Goal: Navigation & Orientation: Find specific page/section

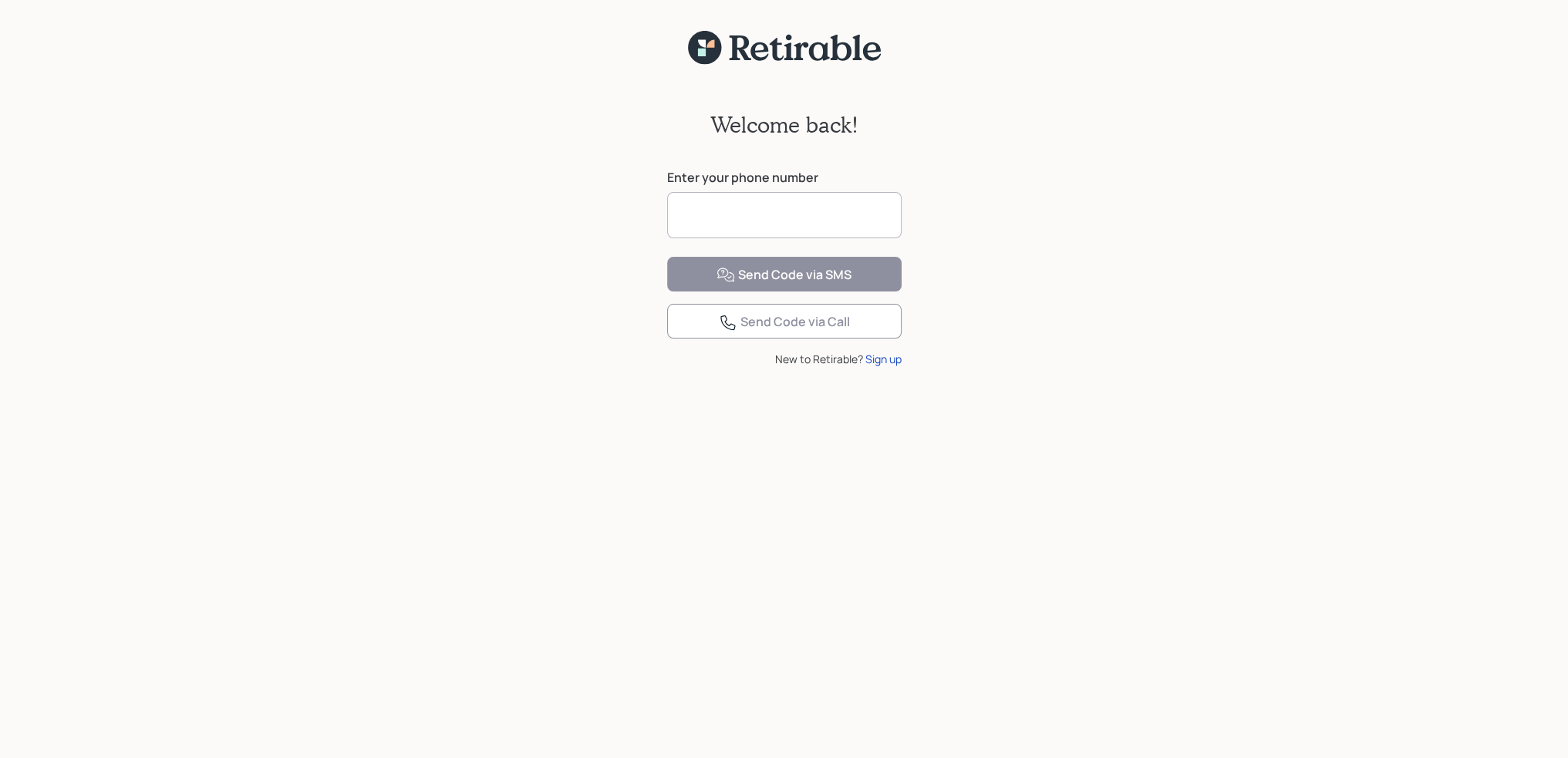
click at [775, 218] on input at bounding box center [784, 215] width 234 height 46
type input "**********"
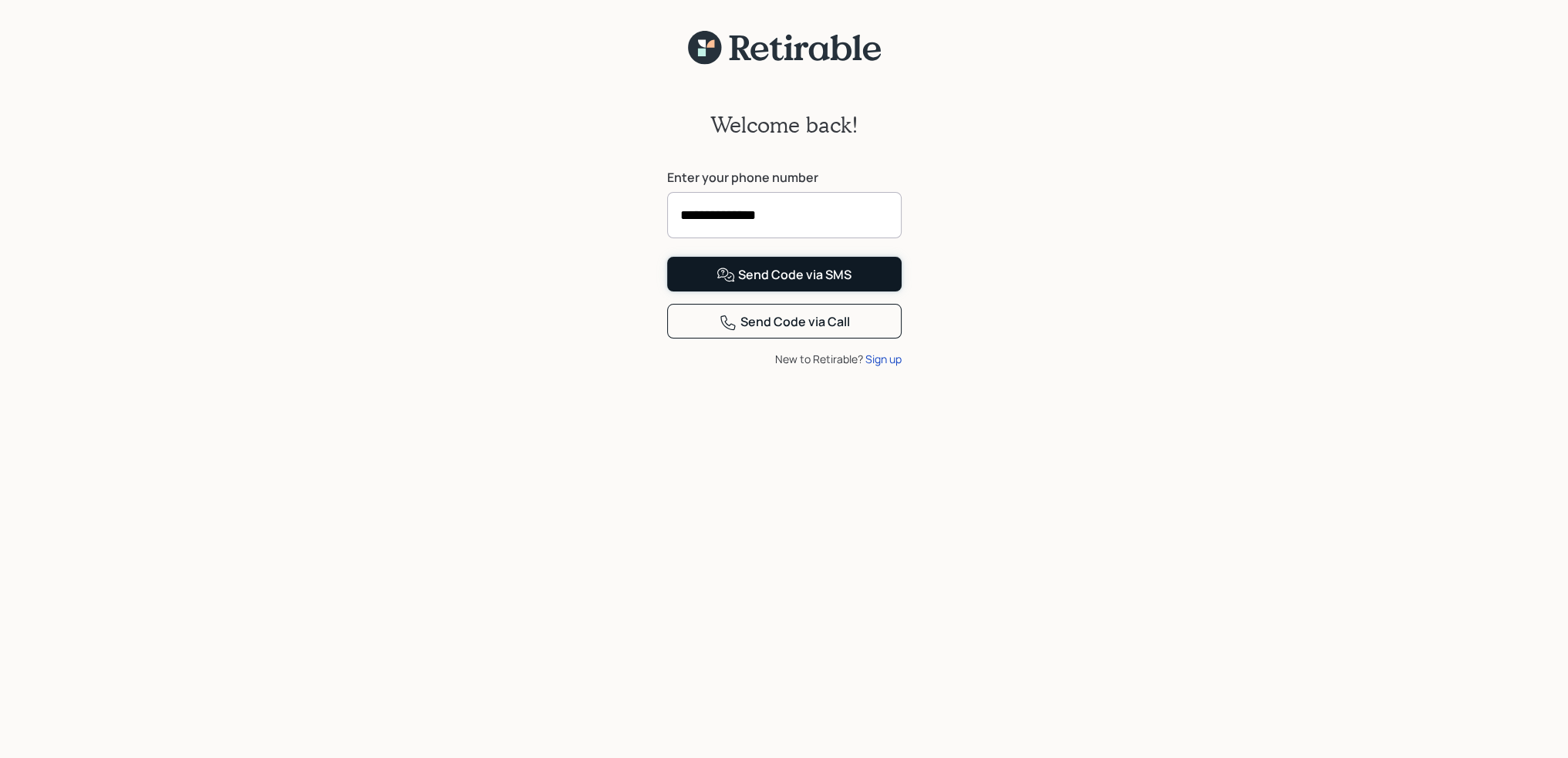
click at [748, 284] on div "Send Code via SMS" at bounding box center [784, 275] width 135 height 18
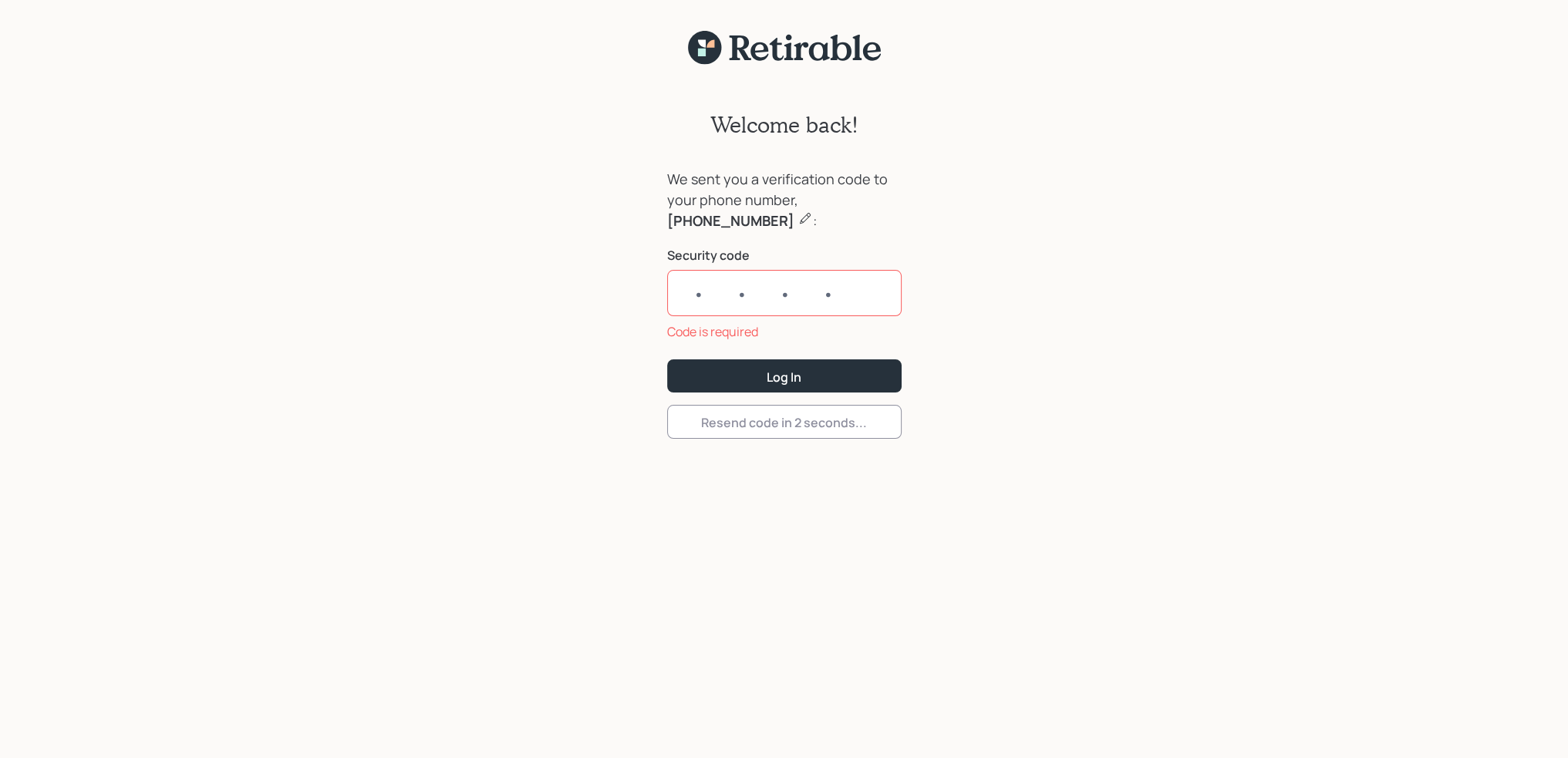
click at [685, 296] on input "text" at bounding box center [784, 293] width 234 height 46
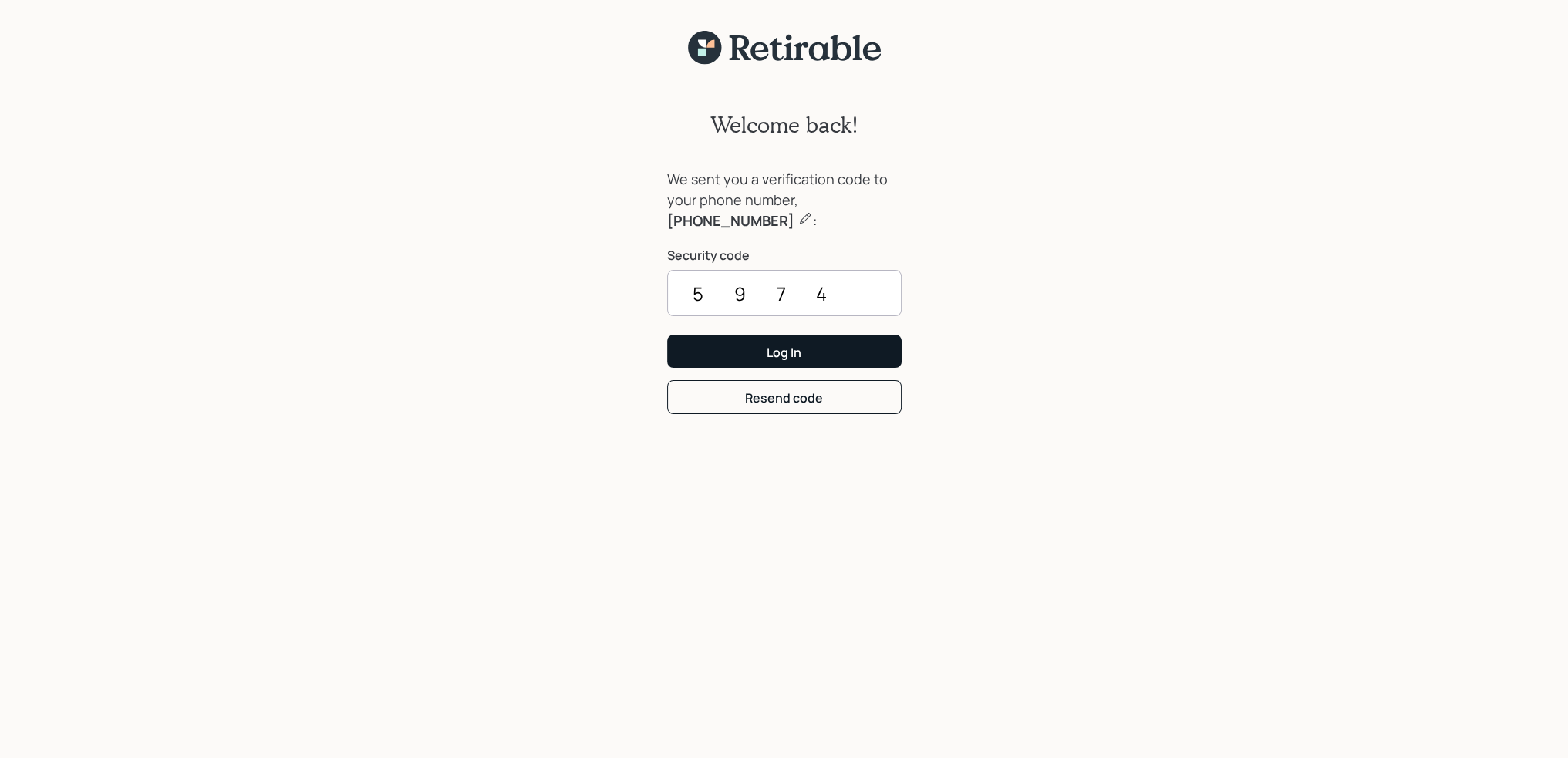
type input "5974"
click at [771, 344] on div "Log In" at bounding box center [784, 353] width 35 height 17
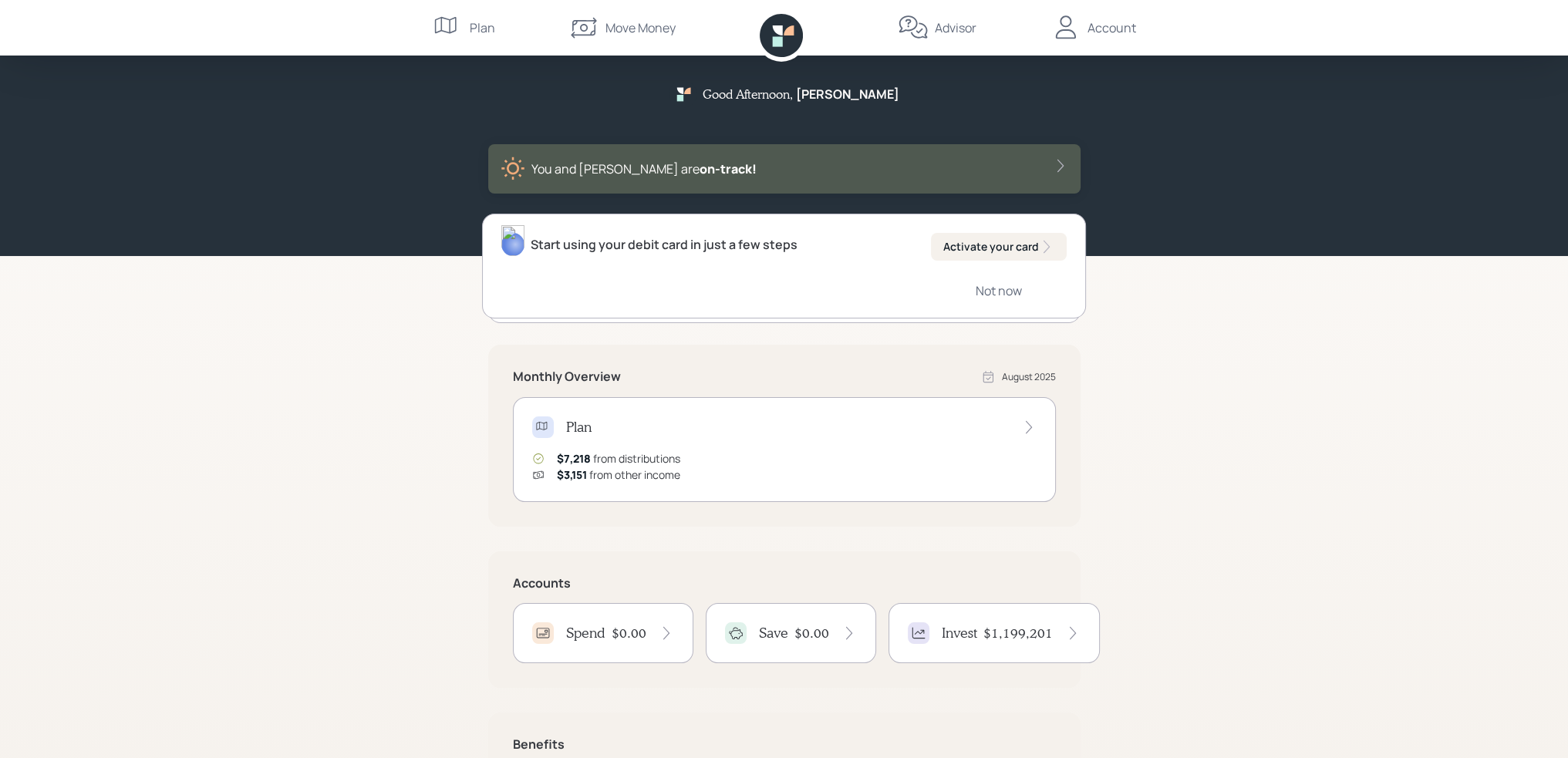
click at [1021, 421] on icon at bounding box center [1029, 427] width 15 height 15
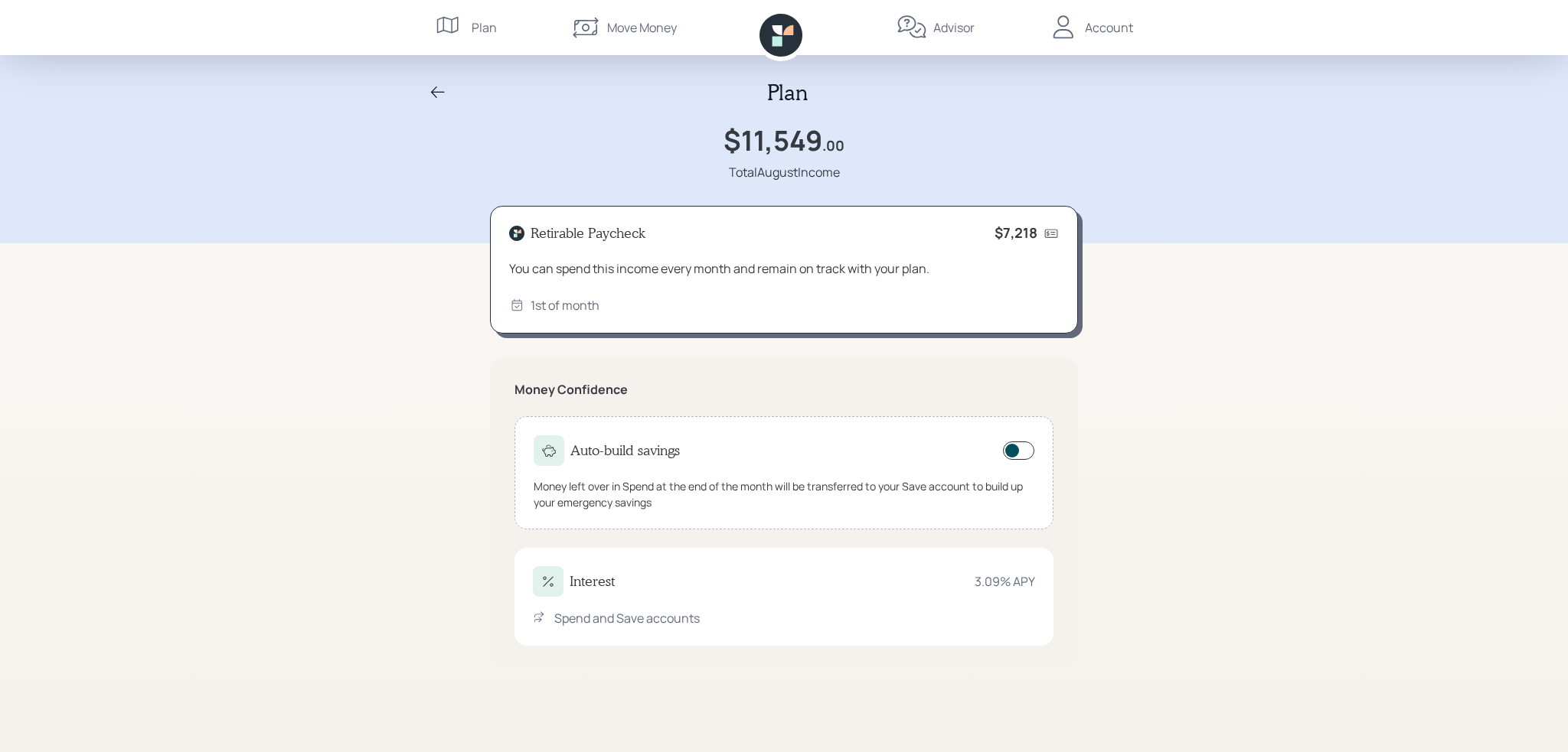
click at [473, 21] on div "Plan" at bounding box center [484, 27] width 25 height 18
click at [464, 25] on icon at bounding box center [450, 28] width 31 height 31
drag, startPoint x: 478, startPoint y: 21, endPoint x: 464, endPoint y: 25, distance: 14.6
click at [464, 25] on icon at bounding box center [450, 28] width 31 height 31
drag, startPoint x: 485, startPoint y: 25, endPoint x: 416, endPoint y: 33, distance: 69.5
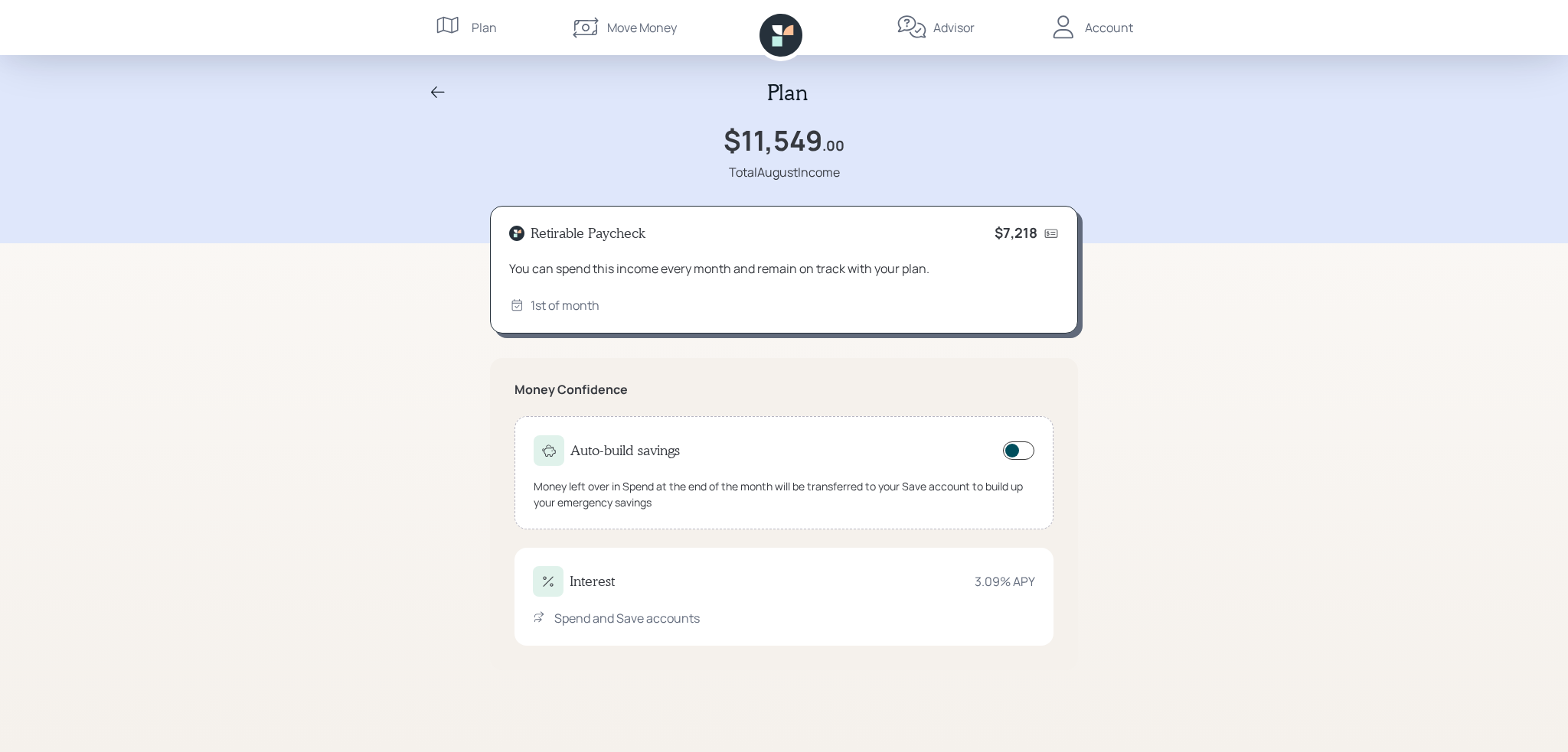
click at [416, 33] on div "Plan Move Money Advisor Account" at bounding box center [784, 28] width 1568 height 55
click at [416, 33] on nav "Plan Move Money Advisor Account" at bounding box center [784, 28] width 735 height 55
click at [475, 20] on div "Plan" at bounding box center [484, 27] width 25 height 18
click at [475, 33] on div "Plan" at bounding box center [484, 27] width 25 height 18
click at [1096, 21] on div "Account" at bounding box center [1109, 27] width 48 height 18
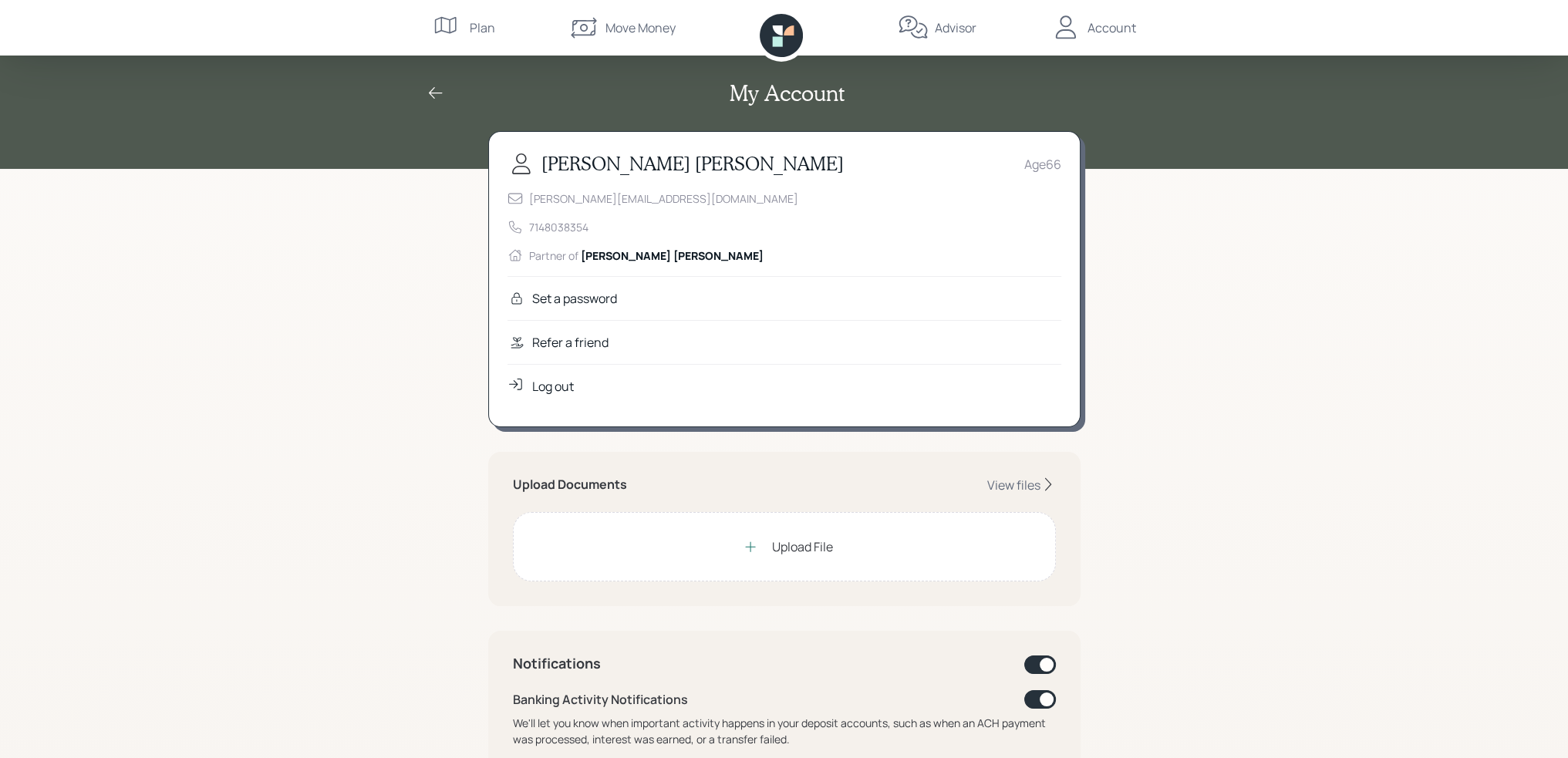
click at [1357, 485] on div "My Account [PERSON_NAME] Age [DEMOGRAPHIC_DATA] [PERSON_NAME][EMAIL_ADDRESS][DO…" at bounding box center [784, 708] width 1568 height 1416
click at [456, 30] on icon at bounding box center [448, 28] width 31 height 31
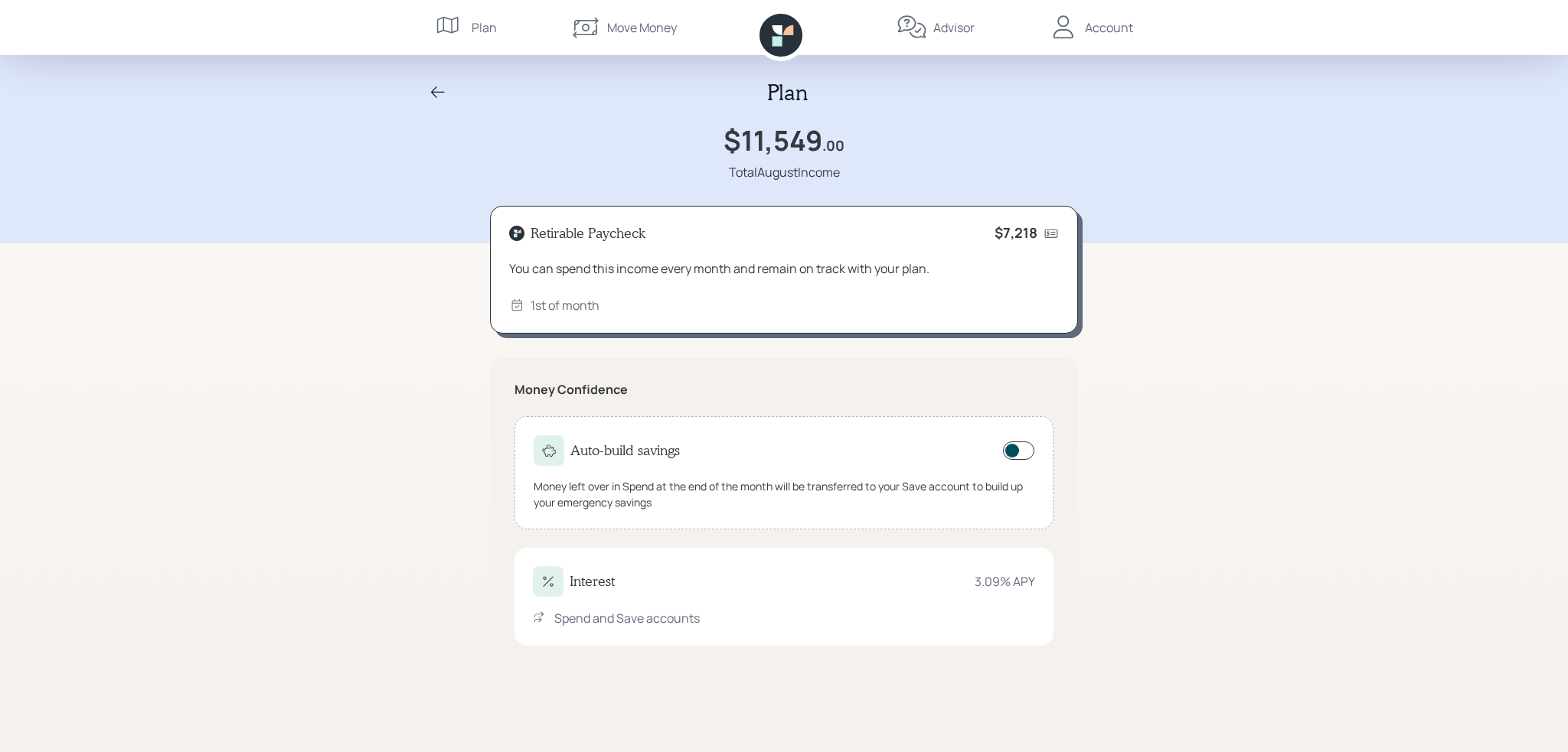
click at [626, 33] on div "Move Money" at bounding box center [641, 27] width 70 height 18
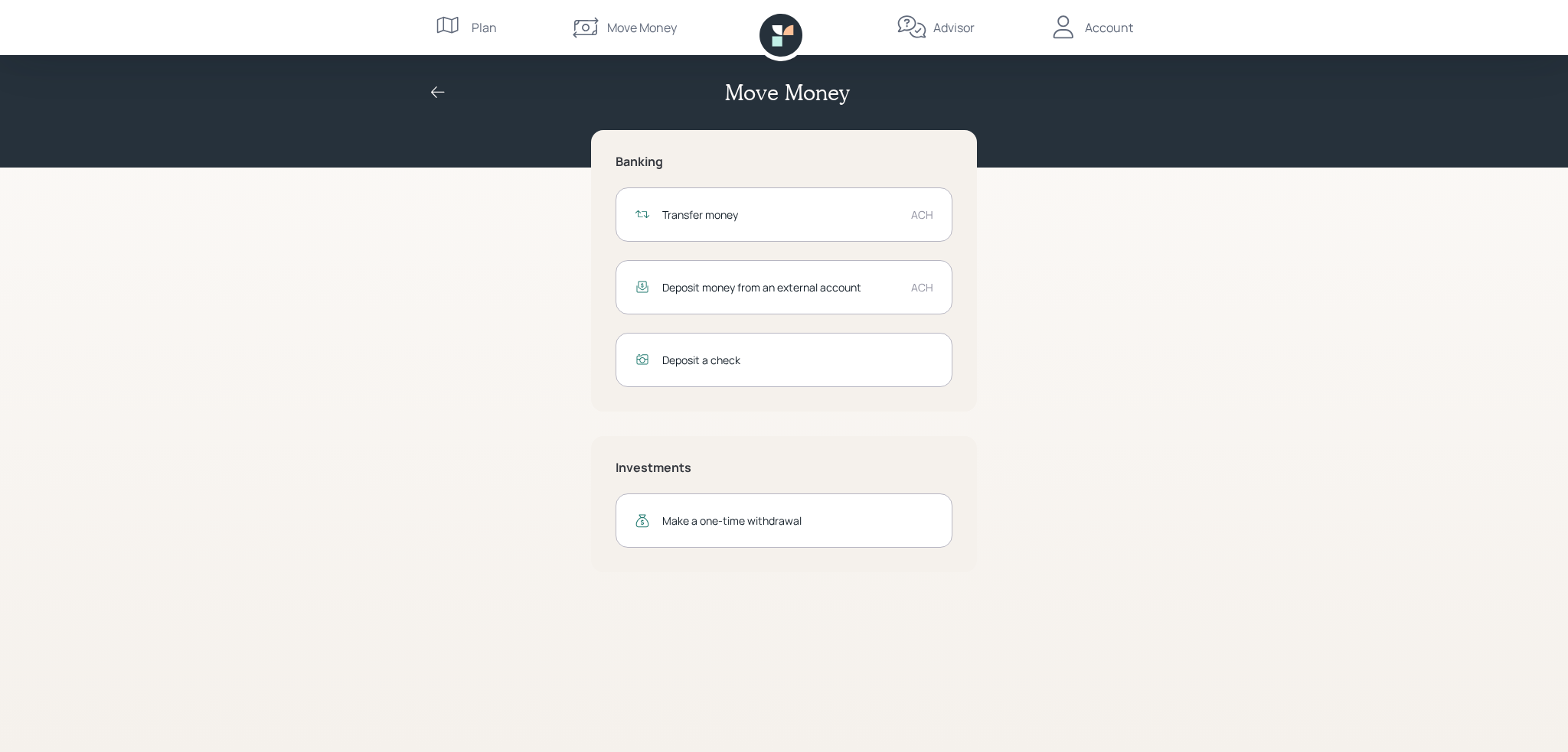
click at [773, 42] on icon at bounding box center [777, 41] width 10 height 10
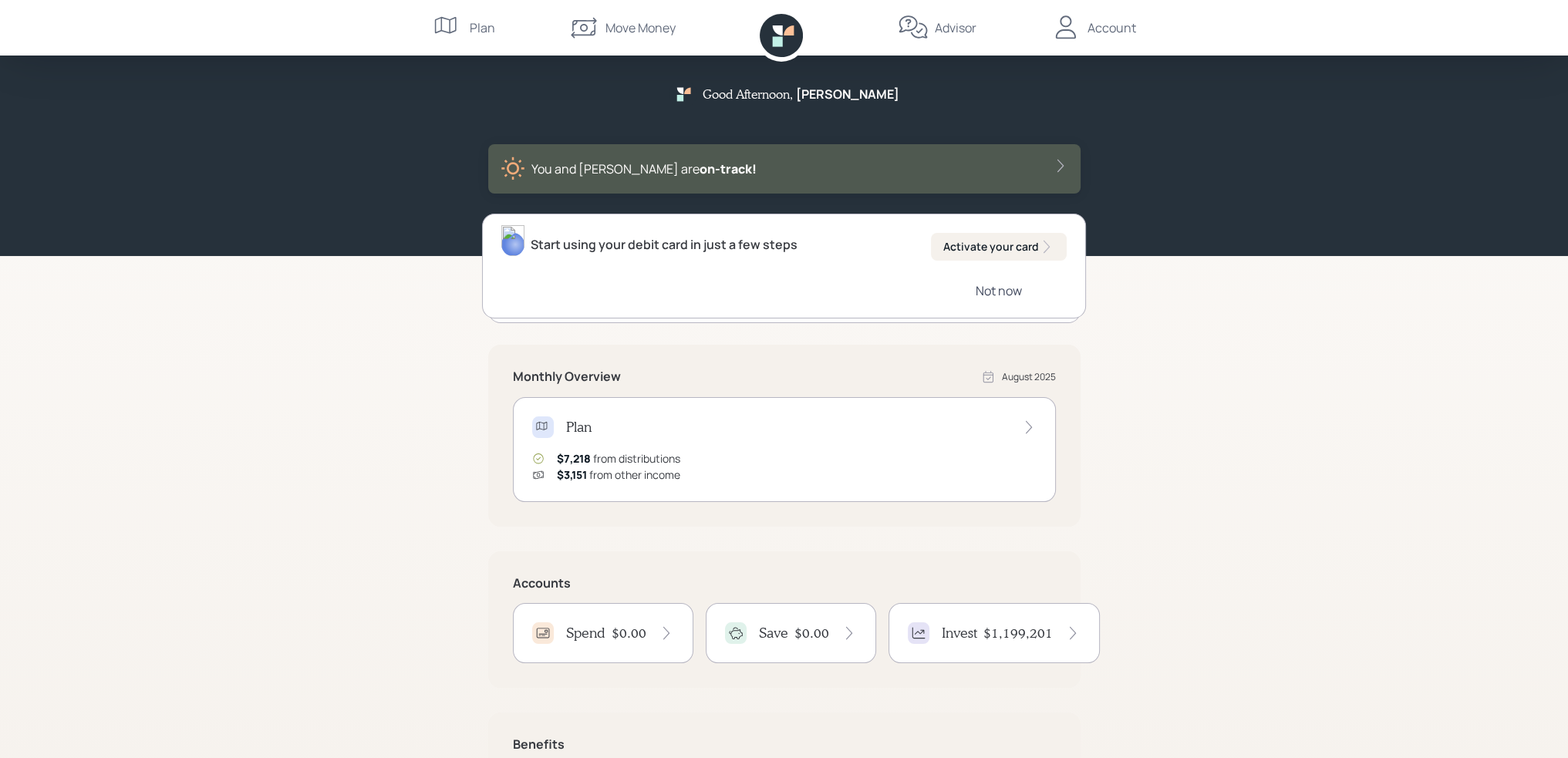
click at [994, 289] on div "Not now" at bounding box center [999, 291] width 46 height 17
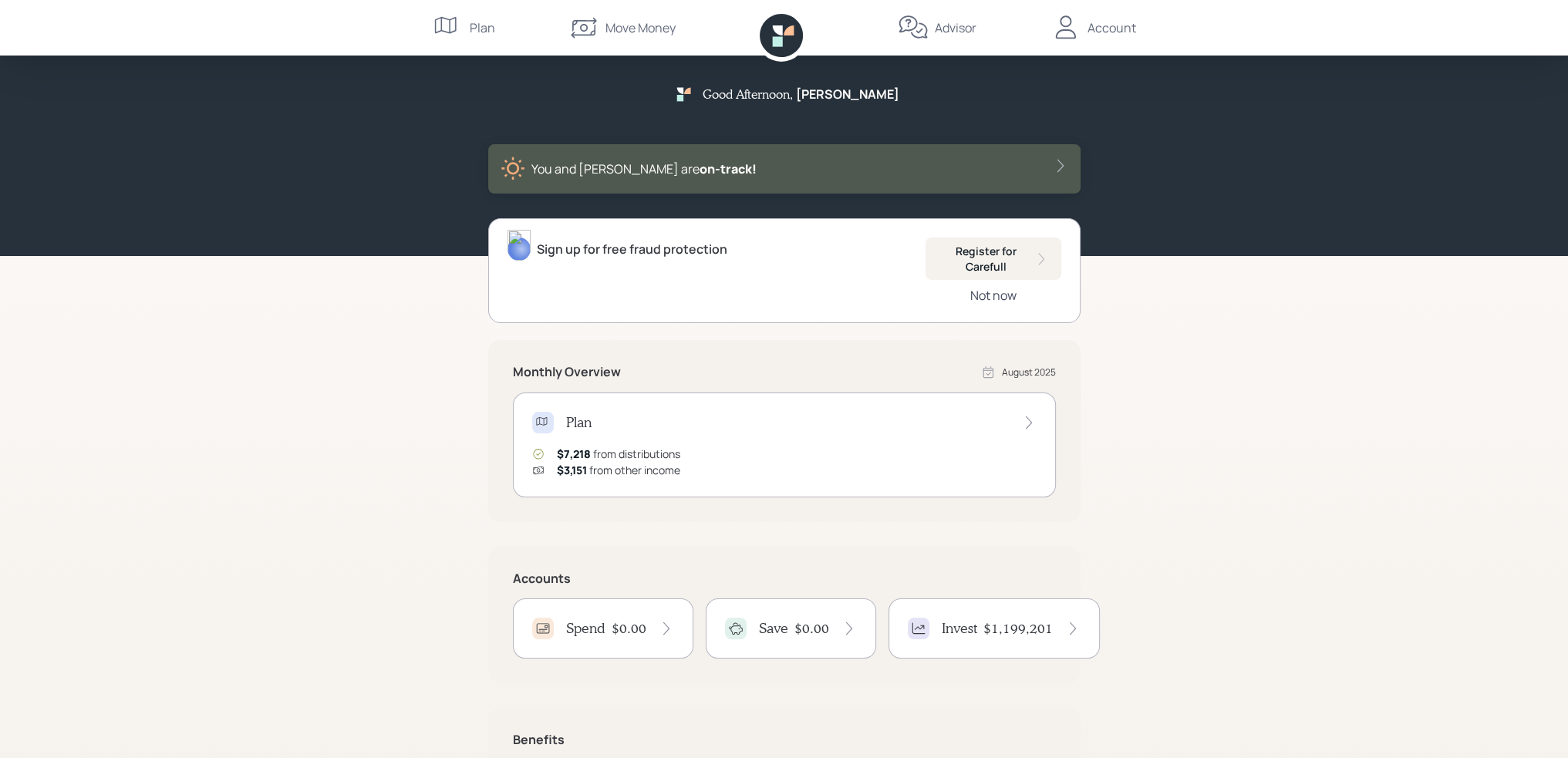
click at [997, 290] on div "Not now" at bounding box center [993, 295] width 46 height 17
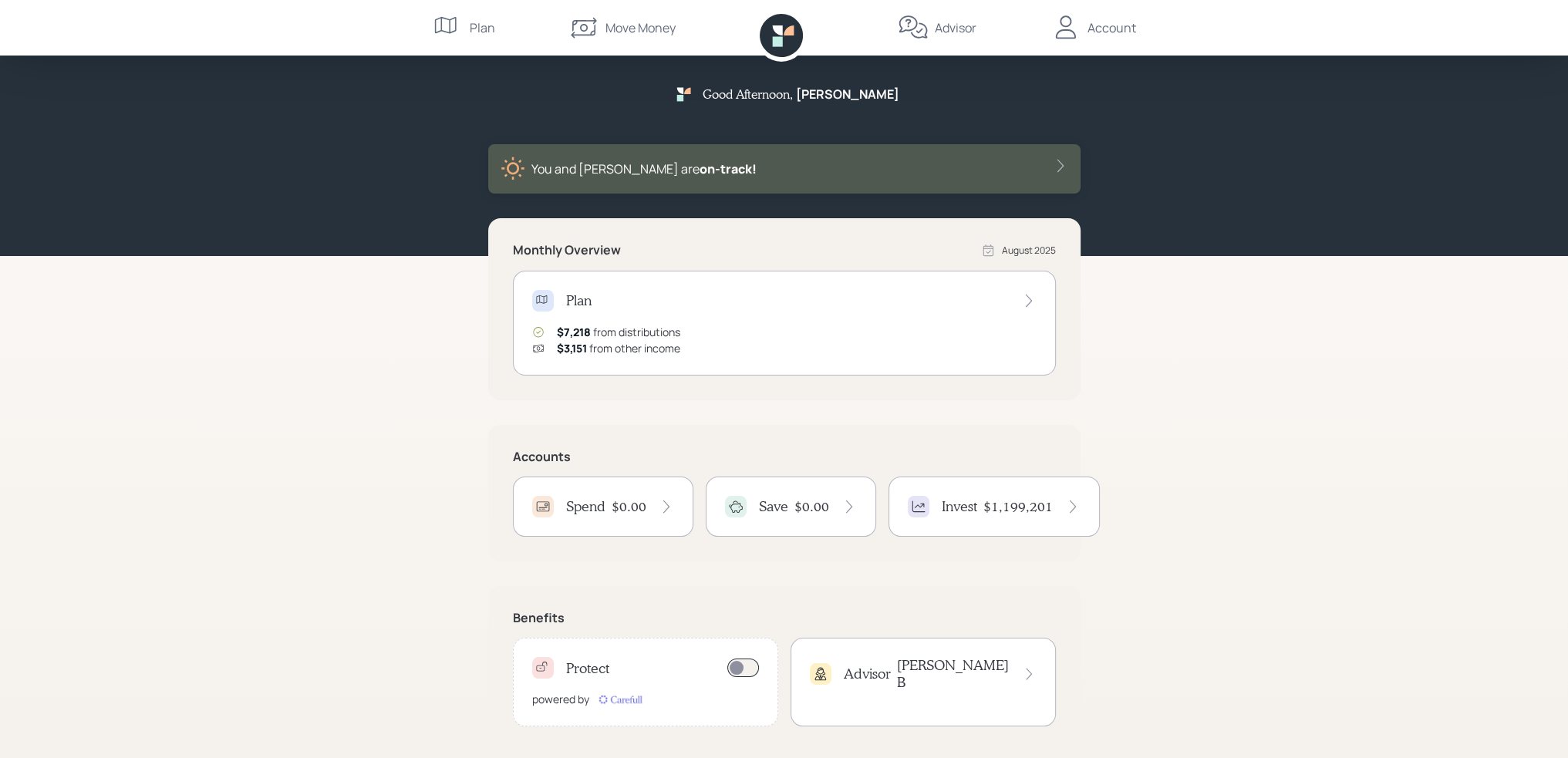
click at [983, 502] on h4 "$1,199,201" at bounding box center [1017, 507] width 69 height 17
